Goal: Information Seeking & Learning: Learn about a topic

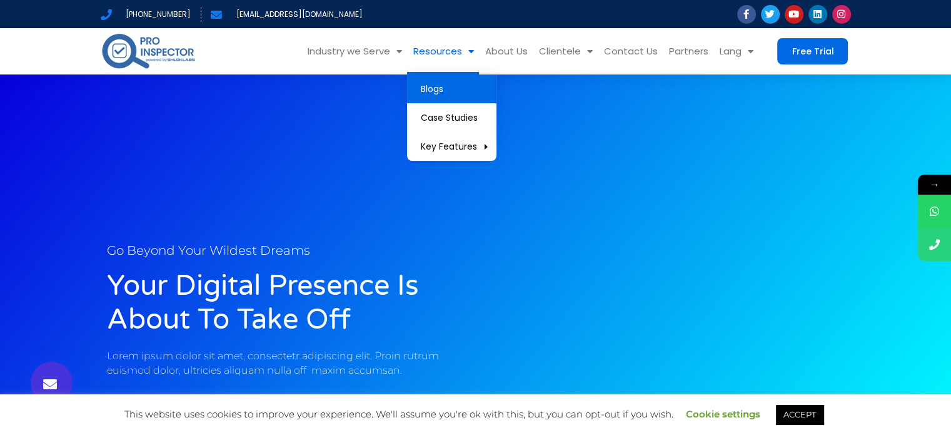
click at [438, 86] on link "Blogs" at bounding box center [451, 88] width 89 height 29
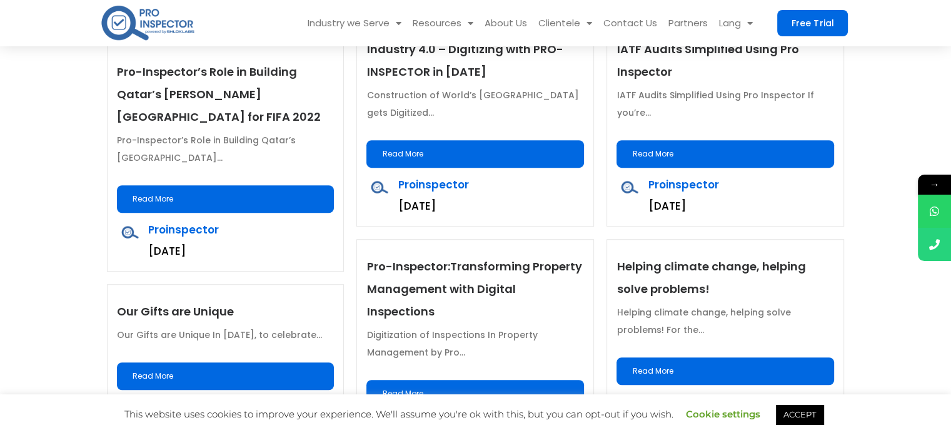
scroll to position [1001, 0]
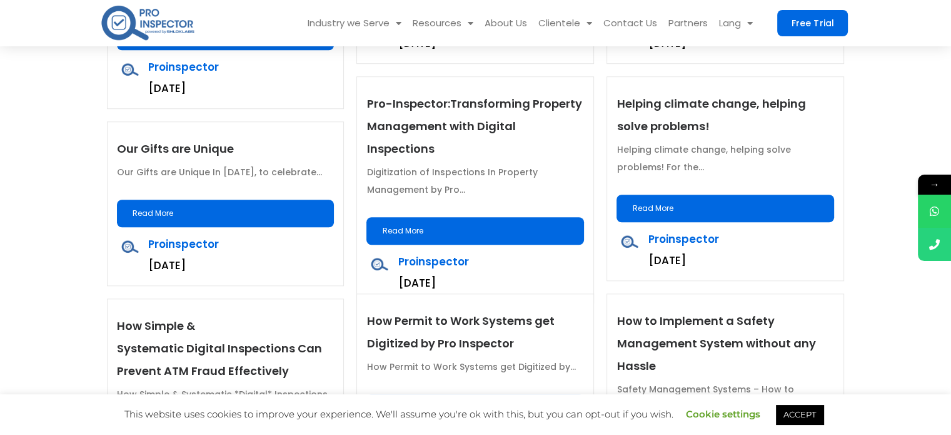
click at [511, 114] on p "Pro-Inspector:Transforming Property Management with Digital Inspections" at bounding box center [476, 127] width 218 height 68
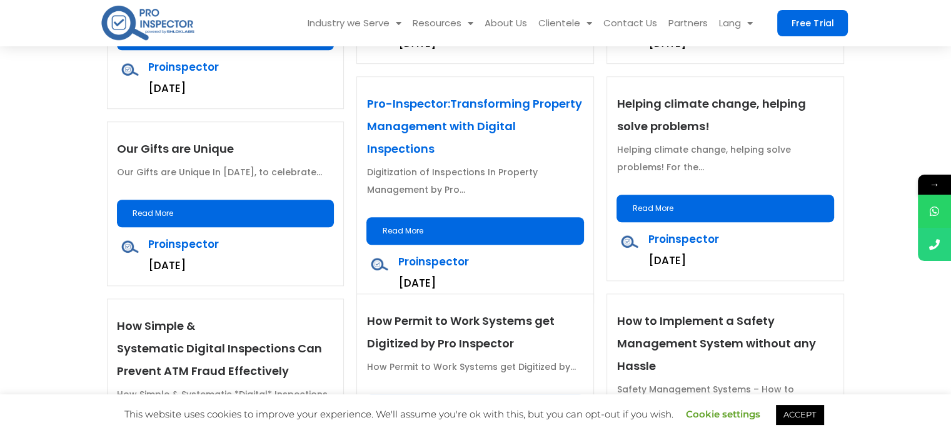
click at [519, 104] on link "Pro-Inspector:Transforming Property Management with Digital Inspections" at bounding box center [474, 126] width 215 height 61
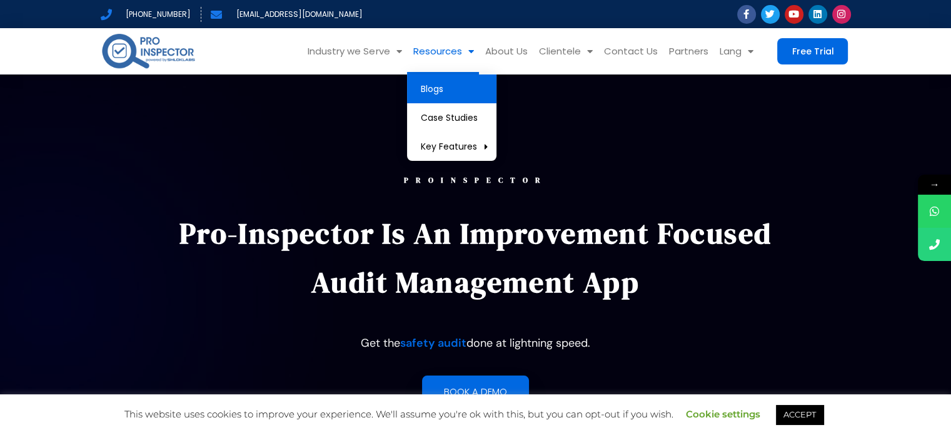
click at [456, 86] on link "Blogs" at bounding box center [451, 88] width 89 height 29
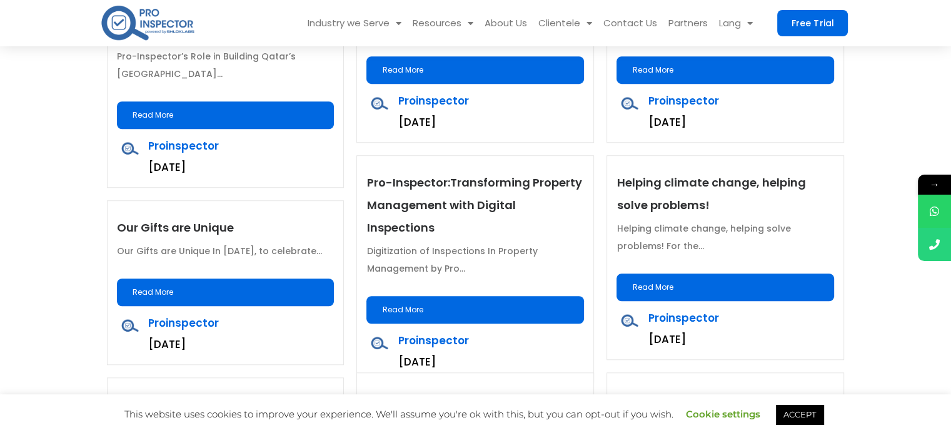
scroll to position [938, 0]
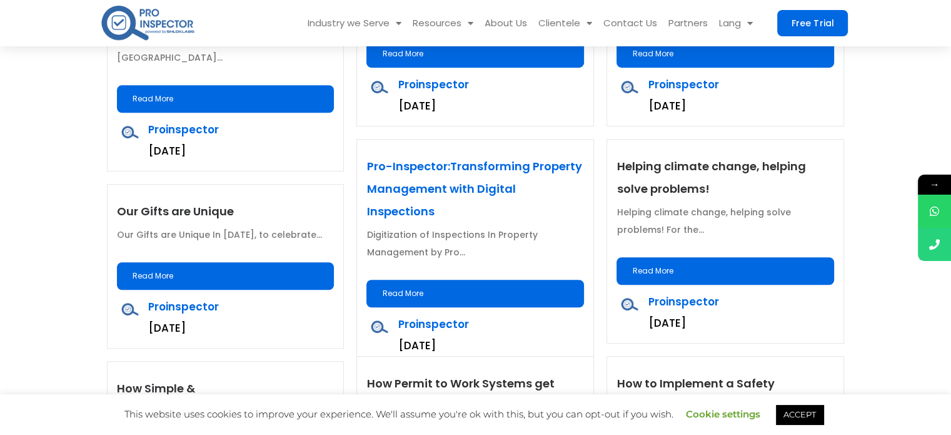
click at [426, 190] on link "Pro-Inspector:Transforming Property Management with Digital Inspections" at bounding box center [474, 188] width 215 height 61
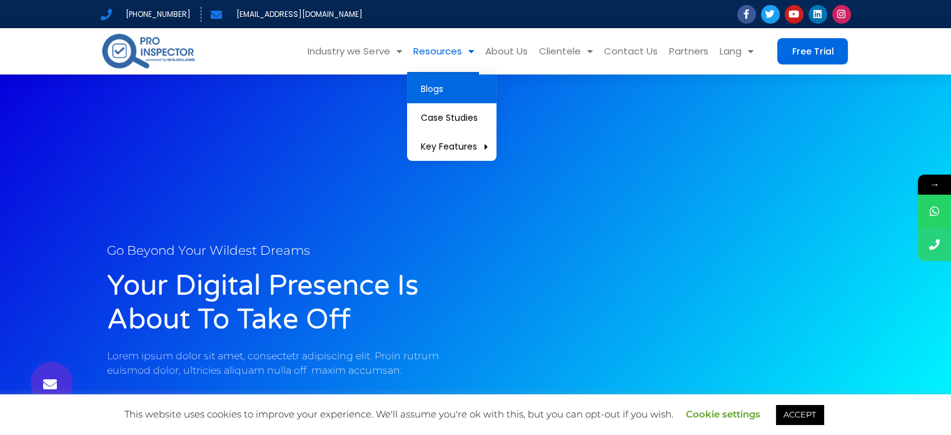
click at [463, 88] on link "Blogs" at bounding box center [451, 88] width 89 height 29
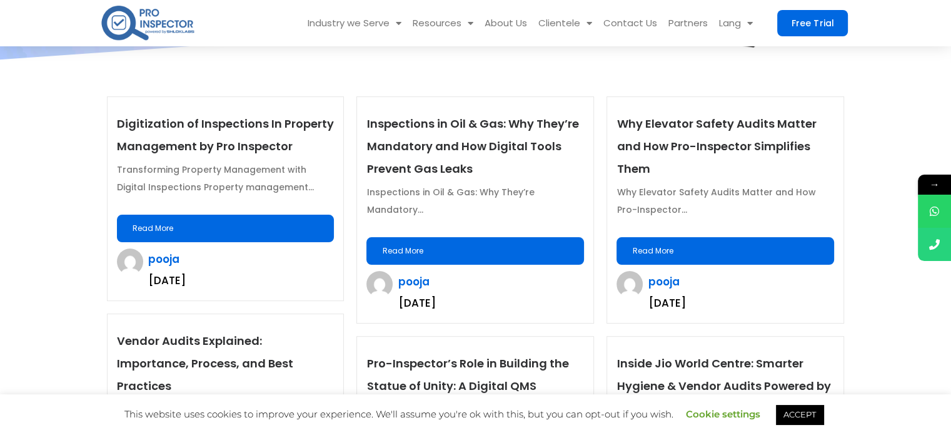
scroll to position [313, 0]
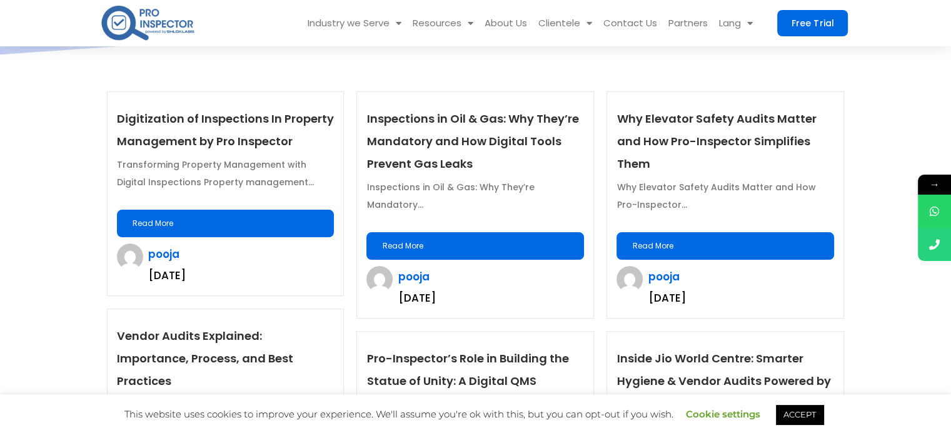
click at [258, 213] on link "Read More" at bounding box center [226, 224] width 218 height 28
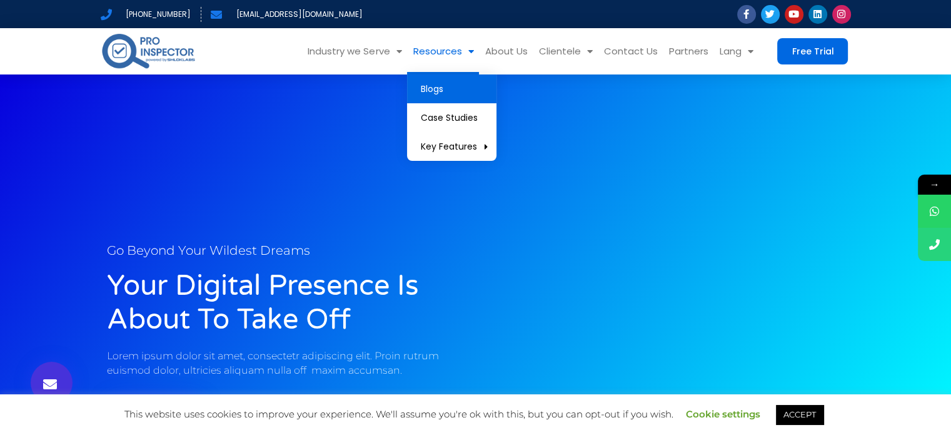
click at [454, 87] on link "Blogs" at bounding box center [451, 88] width 89 height 29
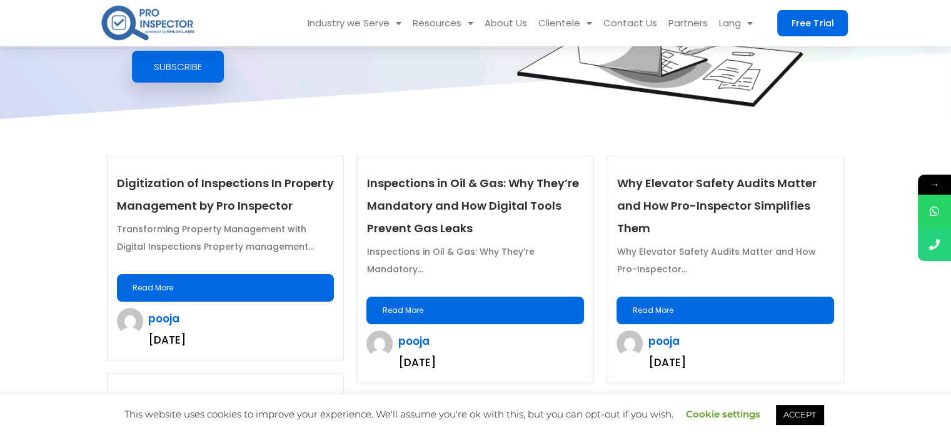
scroll to position [313, 0]
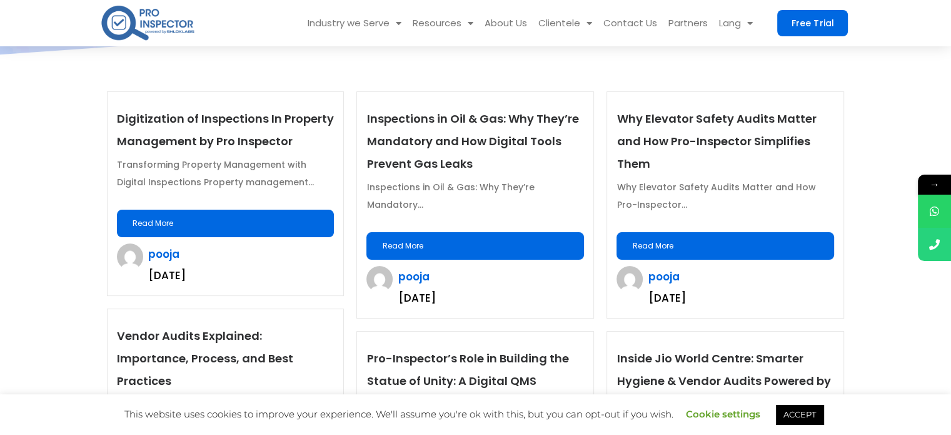
click at [240, 230] on link "Read More" at bounding box center [226, 224] width 218 height 28
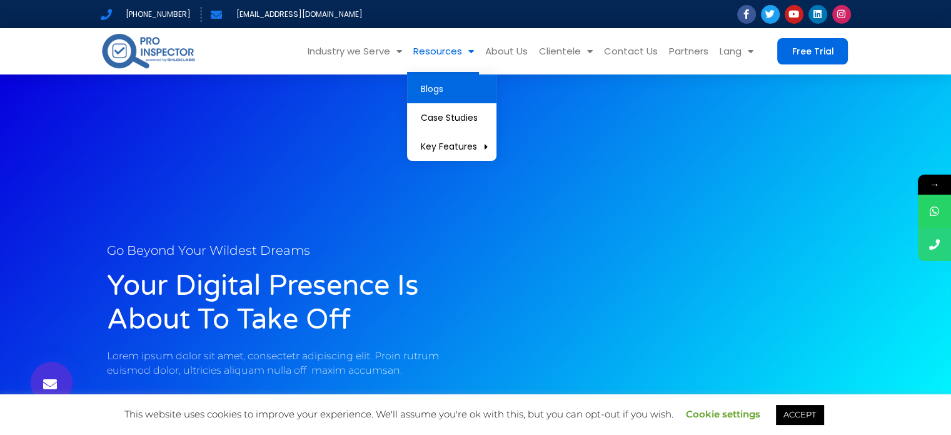
click at [437, 84] on link "Blogs" at bounding box center [451, 88] width 89 height 29
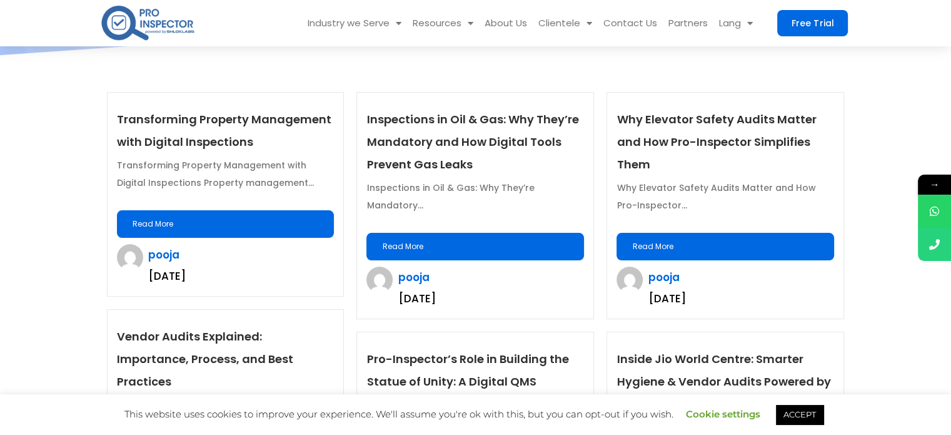
scroll to position [313, 0]
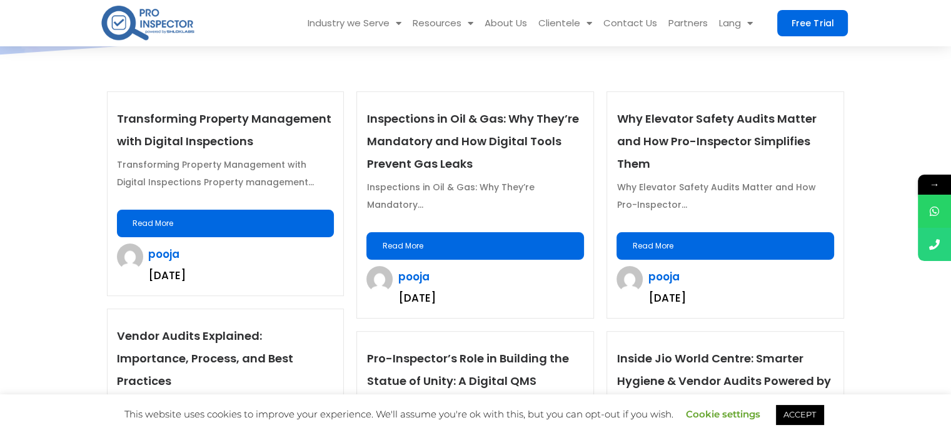
click at [225, 219] on link "Read More" at bounding box center [226, 224] width 218 height 28
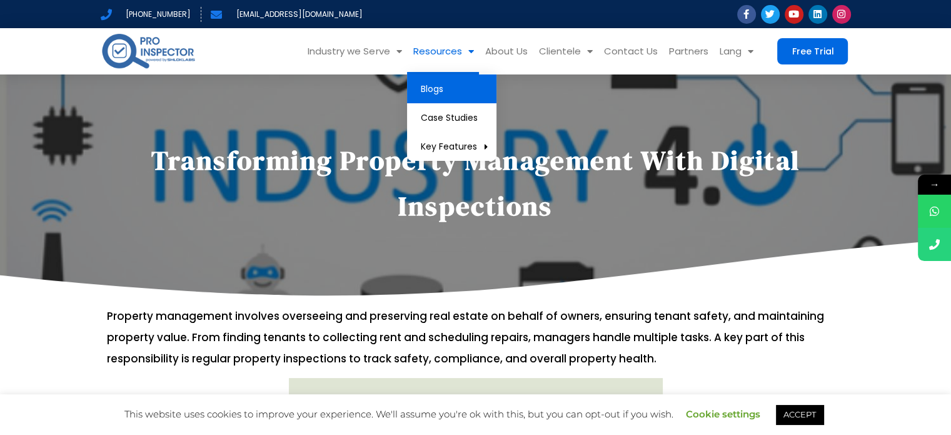
click at [452, 89] on link "Blogs" at bounding box center [451, 88] width 89 height 29
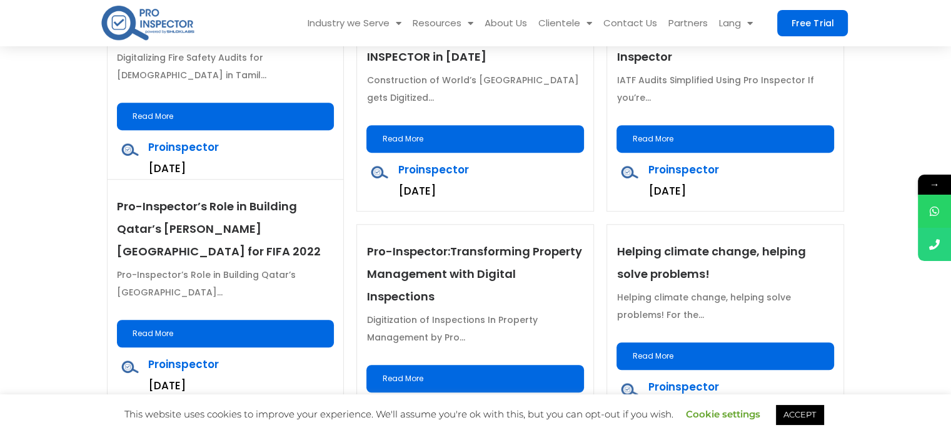
scroll to position [1001, 0]
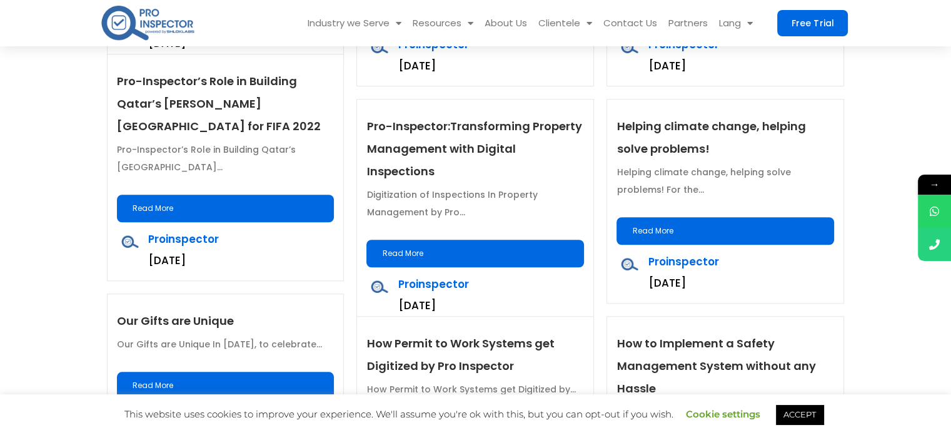
click at [452, 240] on link "Read More" at bounding box center [476, 254] width 218 height 28
click at [477, 240] on link "Read More" at bounding box center [476, 254] width 218 height 28
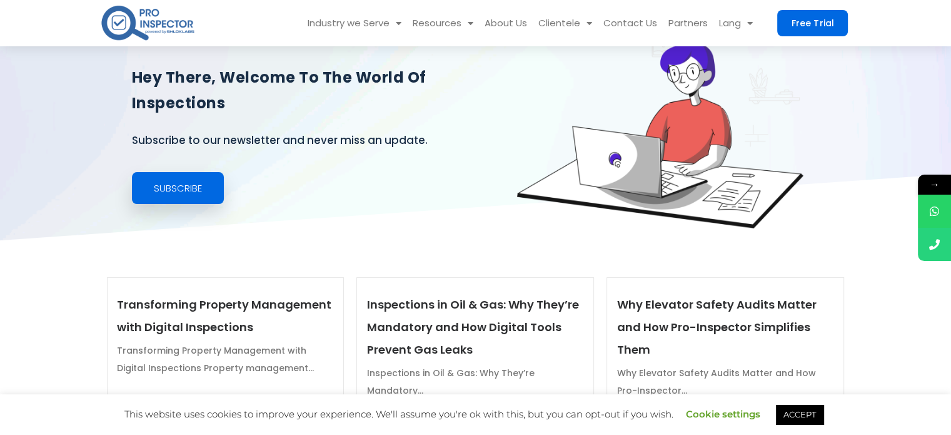
scroll to position [313, 0]
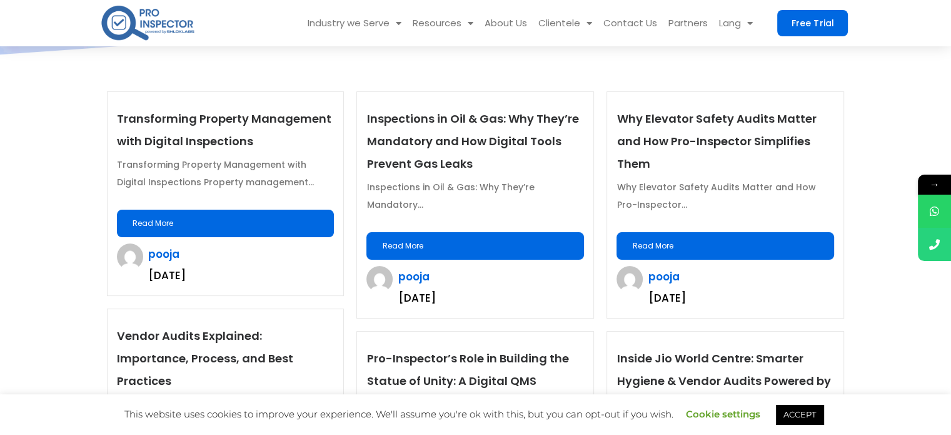
click at [250, 230] on link "Read More" at bounding box center [226, 224] width 218 height 28
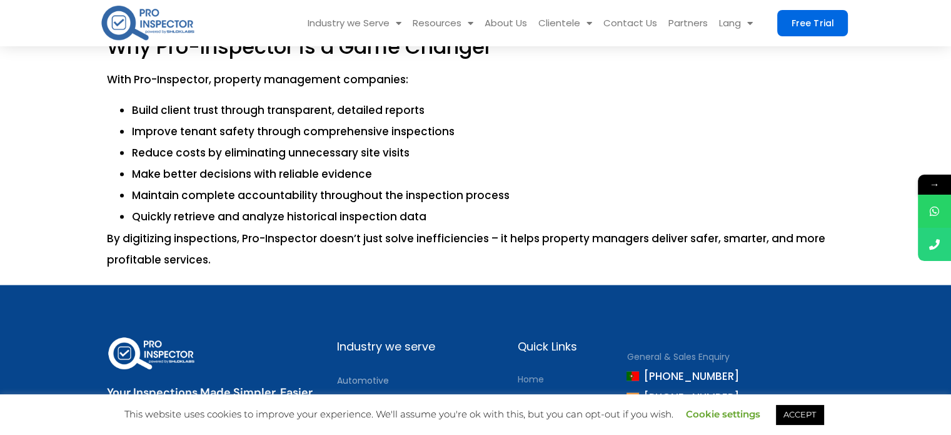
scroll to position [2252, 0]
